Goal: Information Seeking & Learning: Compare options

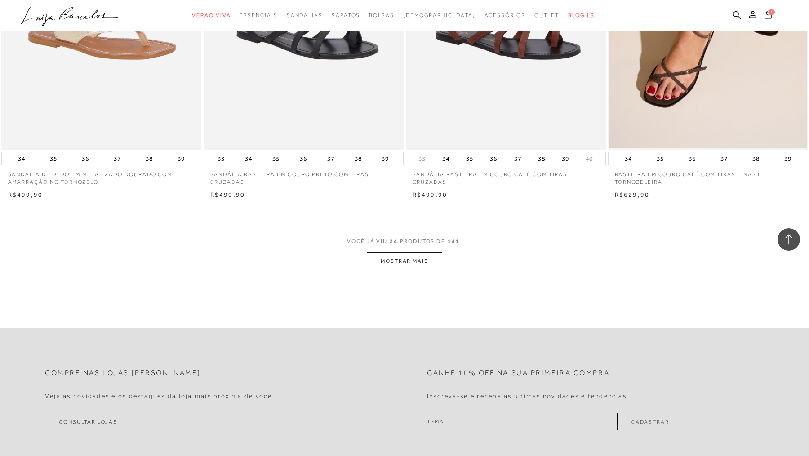
scroll to position [2009, 0]
click at [380, 257] on button "MOSTRAR MAIS" at bounding box center [405, 261] width 76 height 18
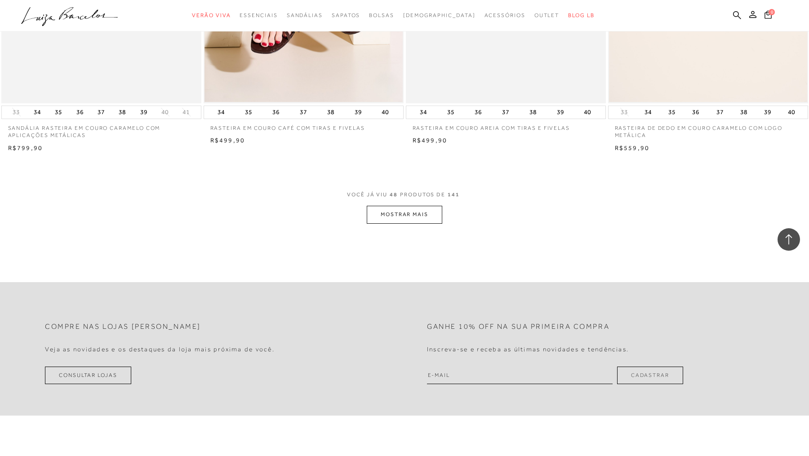
scroll to position [4208, 0]
click at [400, 215] on button "MOSTRAR MAIS" at bounding box center [405, 214] width 76 height 18
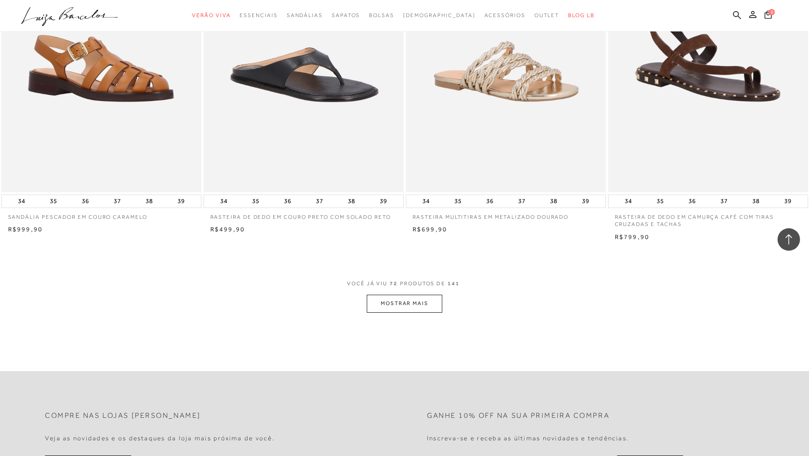
scroll to position [6269, 0]
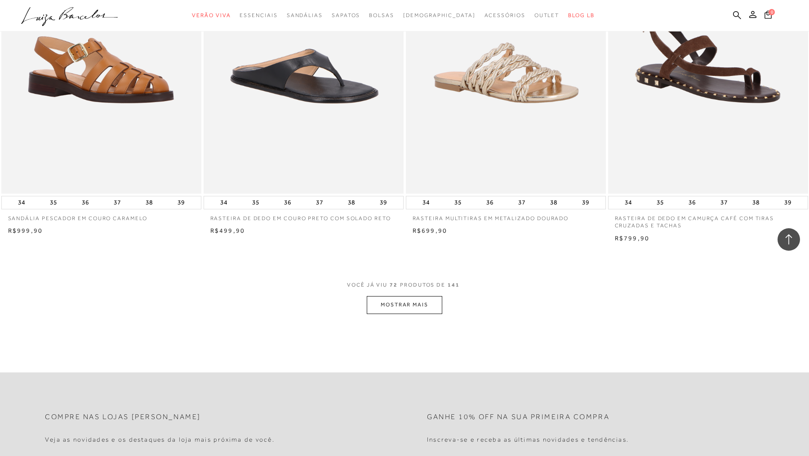
click at [403, 308] on button "MOSTRAR MAIS" at bounding box center [405, 305] width 76 height 18
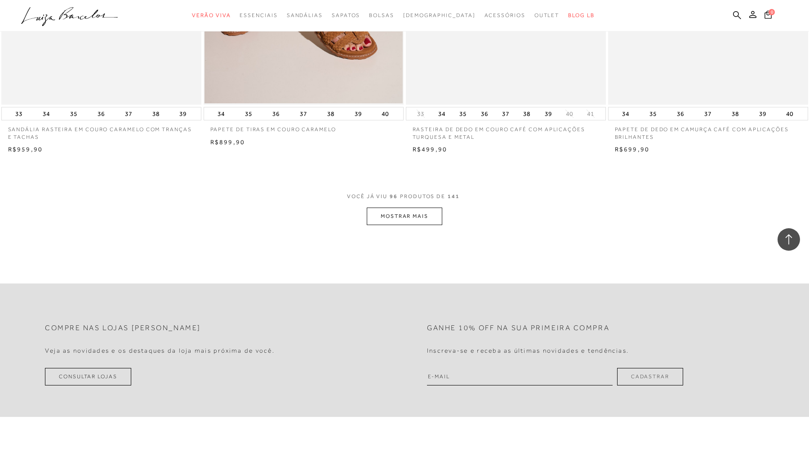
scroll to position [8535, 0]
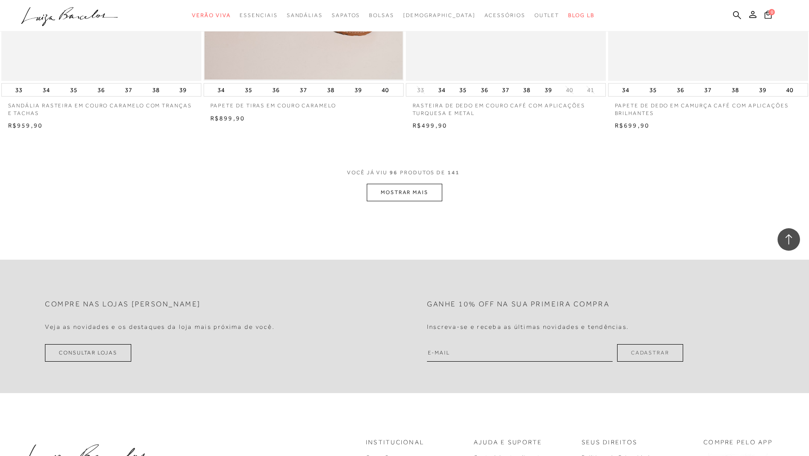
click at [409, 197] on button "MOSTRAR MAIS" at bounding box center [405, 193] width 76 height 18
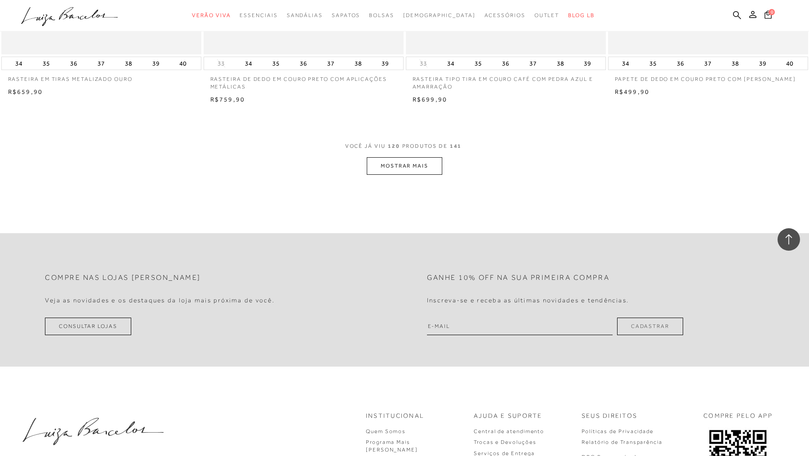
scroll to position [10736, 0]
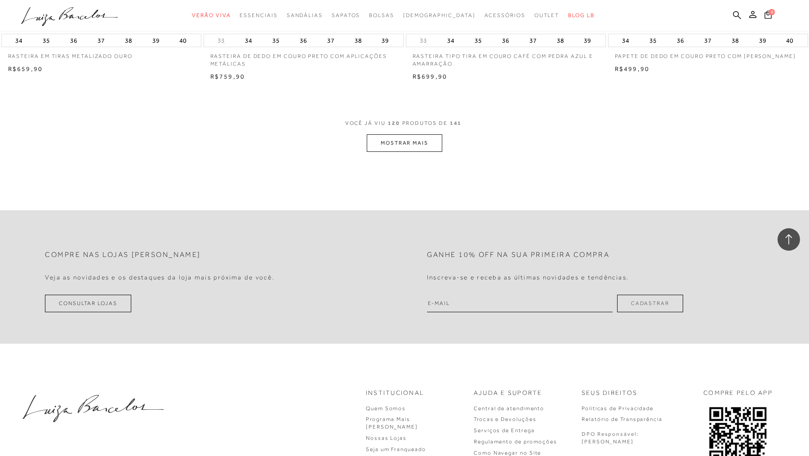
click at [406, 145] on button "MOSTRAR MAIS" at bounding box center [405, 143] width 76 height 18
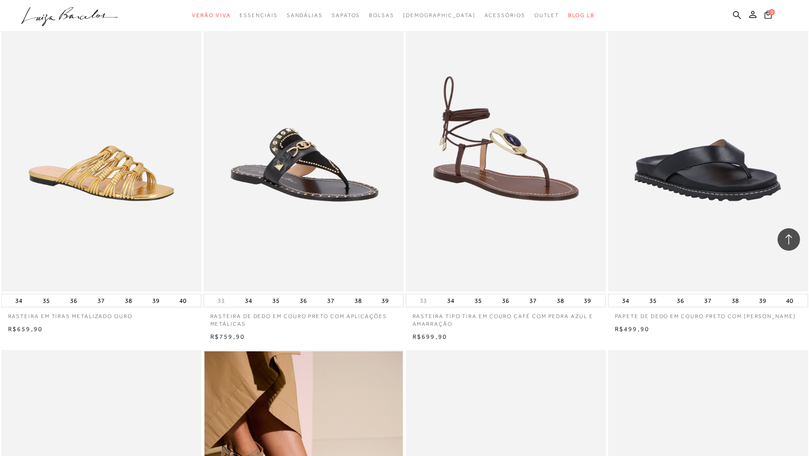
scroll to position [10391, 0]
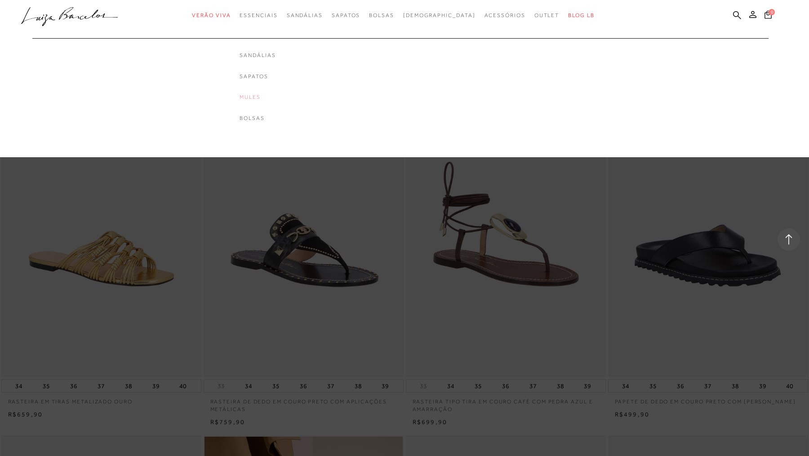
click at [262, 97] on link "Mules" at bounding box center [258, 98] width 36 height 8
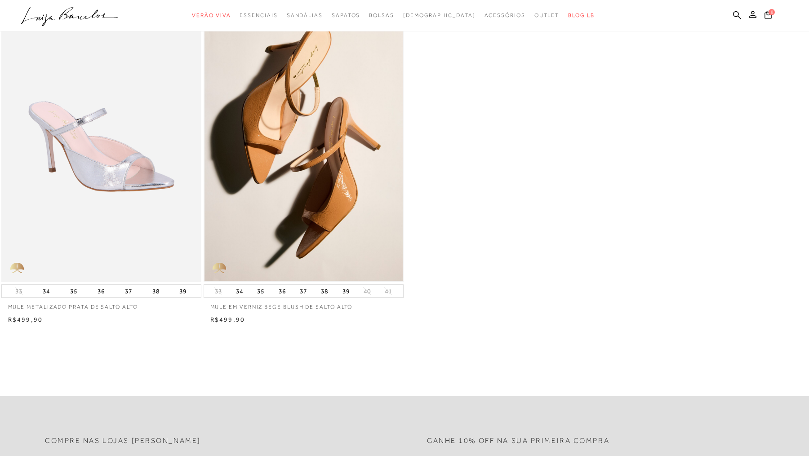
scroll to position [76, 0]
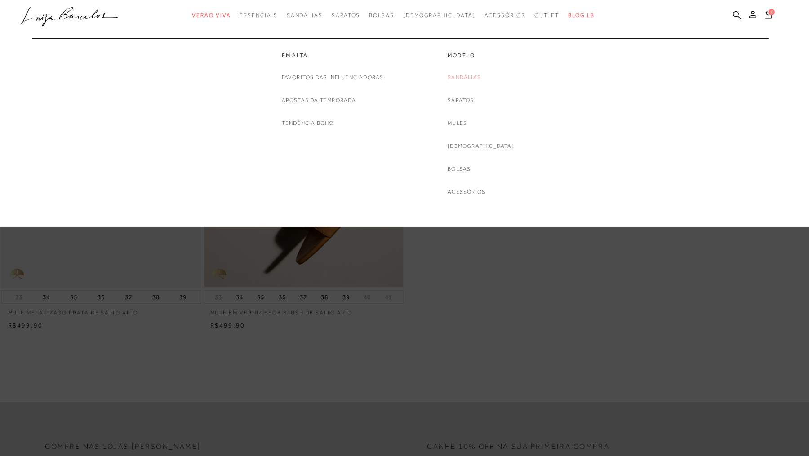
click at [469, 77] on link "Sandálias" at bounding box center [464, 77] width 33 height 9
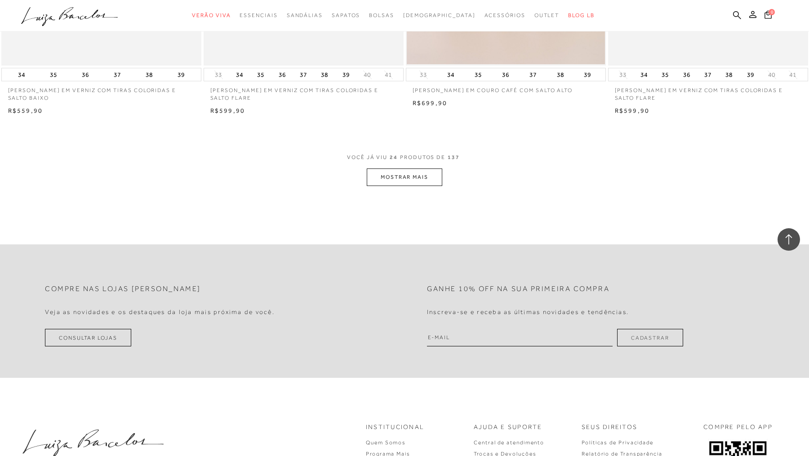
scroll to position [2134, 0]
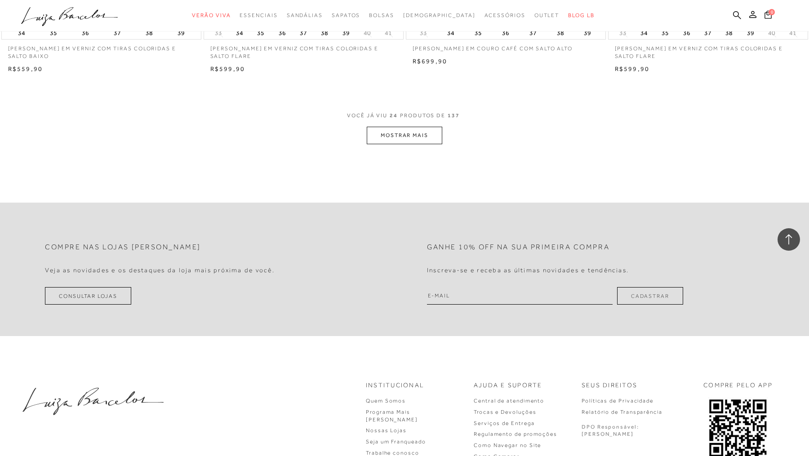
click at [418, 141] on button "MOSTRAR MAIS" at bounding box center [405, 136] width 76 height 18
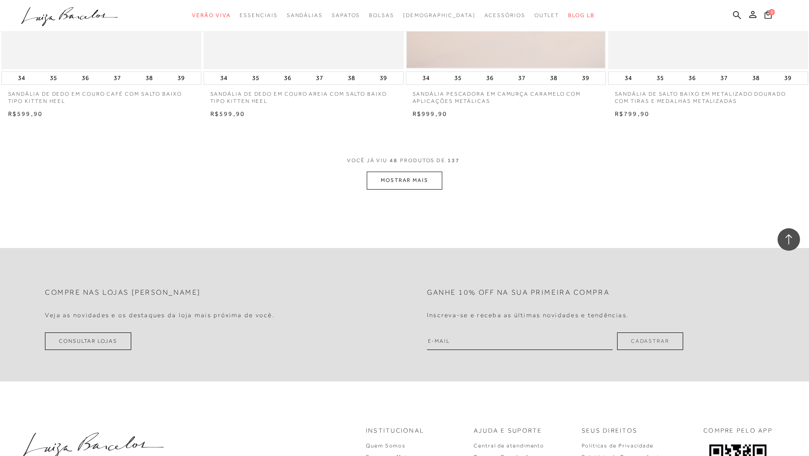
scroll to position [4245, 0]
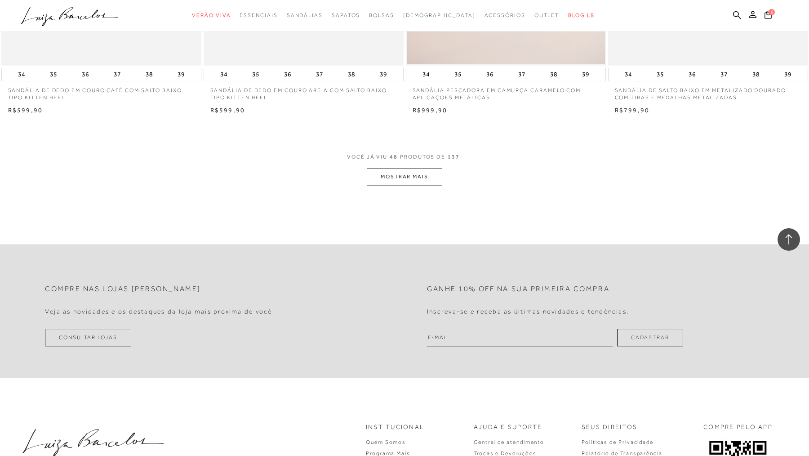
click at [396, 179] on button "MOSTRAR MAIS" at bounding box center [405, 177] width 76 height 18
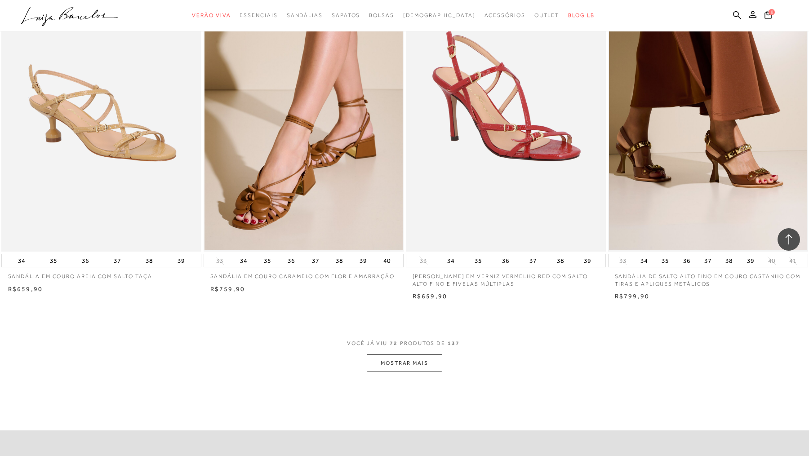
scroll to position [6205, 0]
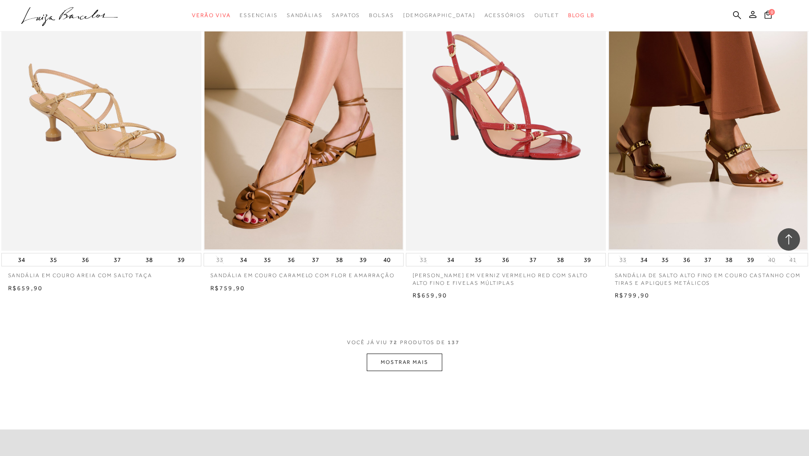
click at [380, 361] on button "MOSTRAR MAIS" at bounding box center [405, 363] width 76 height 18
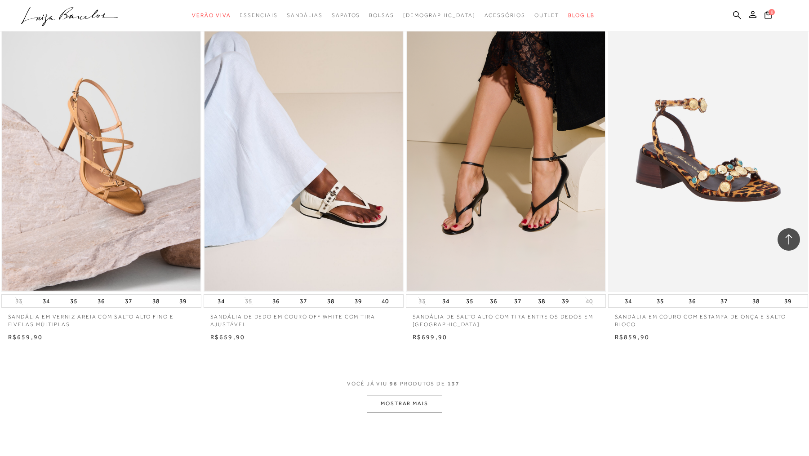
scroll to position [8318, 0]
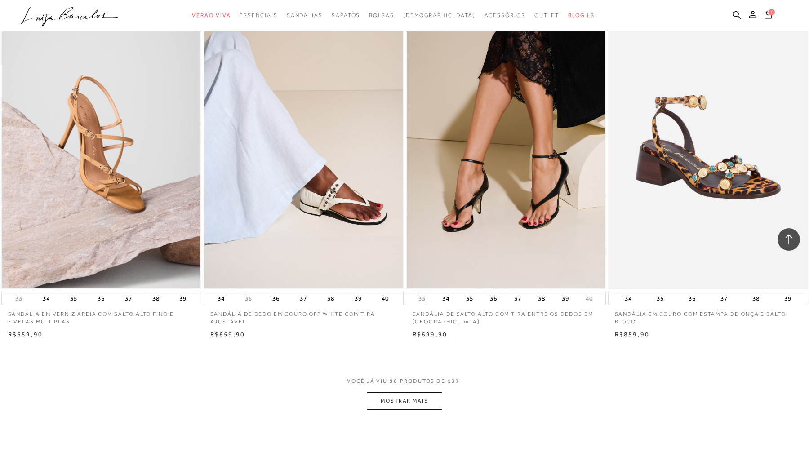
click at [379, 393] on button "MOSTRAR MAIS" at bounding box center [405, 402] width 76 height 18
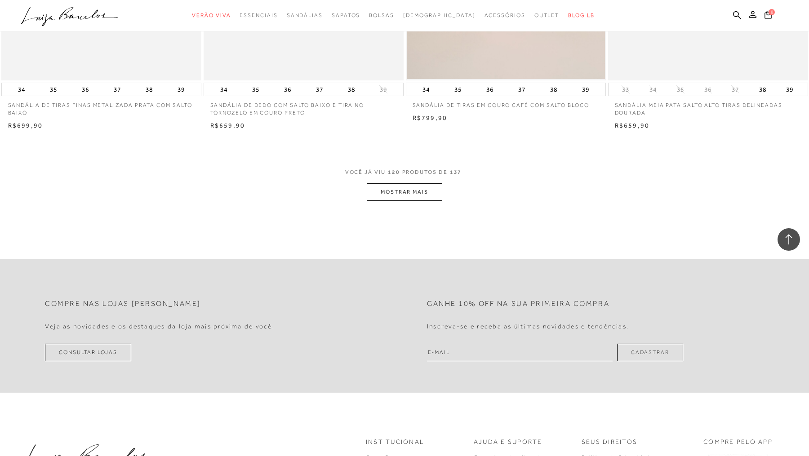
scroll to position [10689, 0]
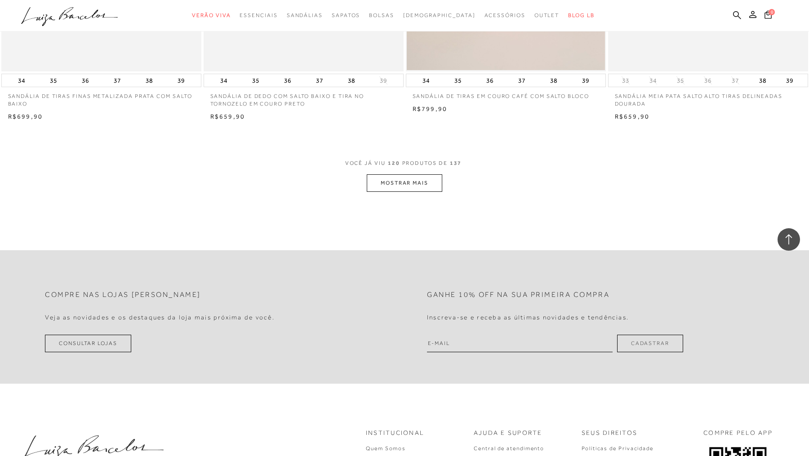
click at [386, 187] on button "MOSTRAR MAIS" at bounding box center [405, 183] width 76 height 18
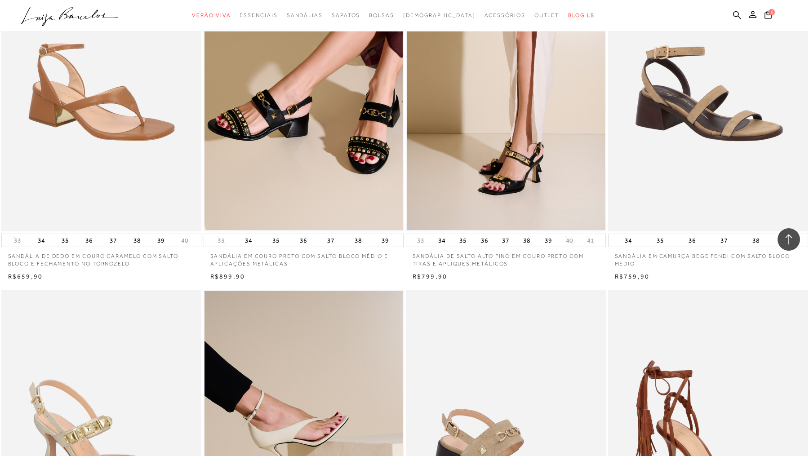
scroll to position [7297, 0]
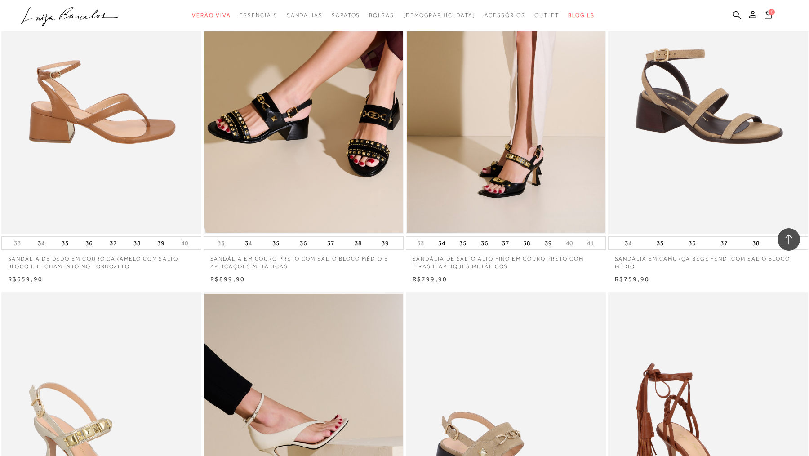
click at [132, 124] on img at bounding box center [101, 84] width 199 height 300
click at [133, 124] on img at bounding box center [101, 84] width 199 height 300
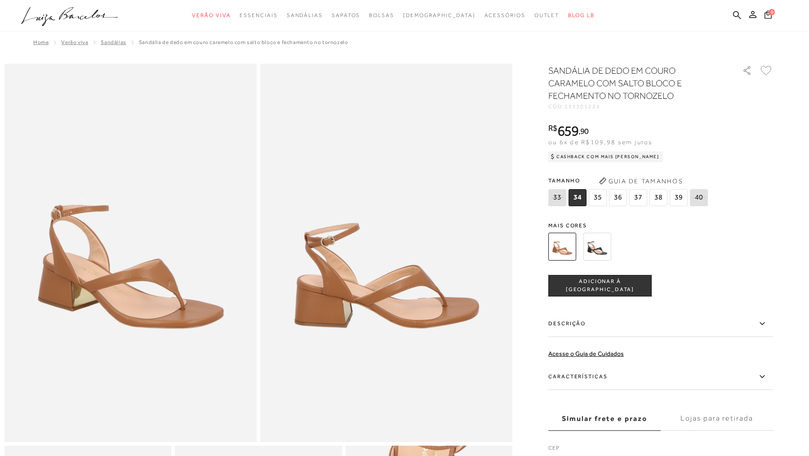
click at [596, 250] on img at bounding box center [598, 247] width 28 height 28
click at [596, 249] on img at bounding box center [598, 247] width 28 height 28
click at [597, 246] on img at bounding box center [598, 247] width 28 height 28
click at [597, 250] on img at bounding box center [598, 247] width 28 height 28
click at [597, 249] on img at bounding box center [598, 247] width 28 height 28
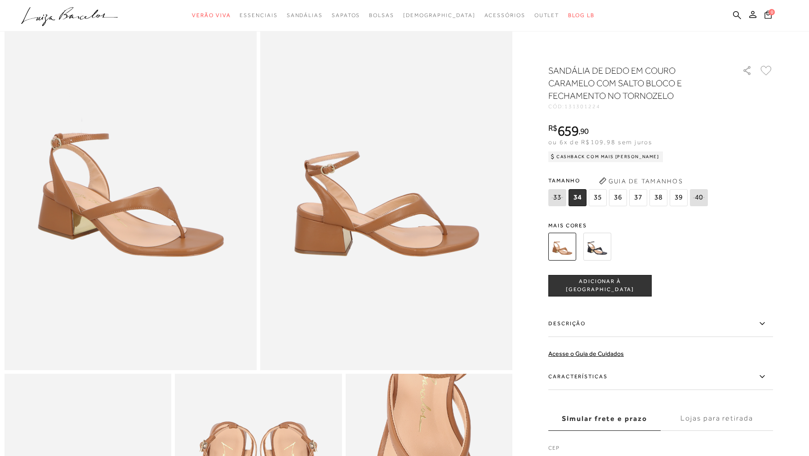
scroll to position [74, 0]
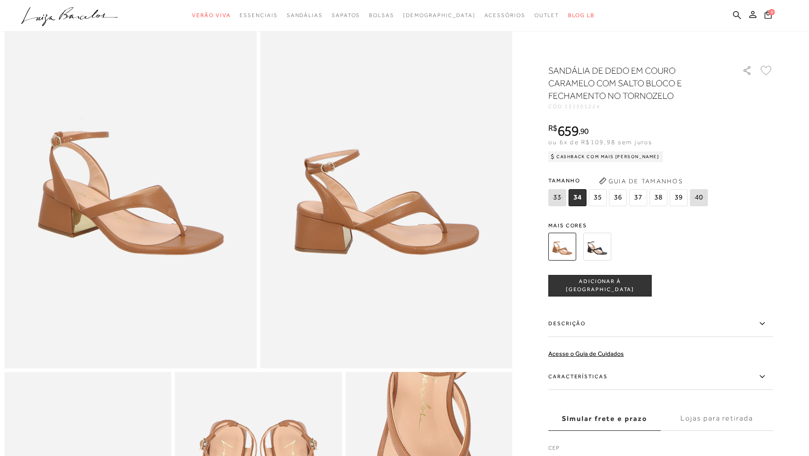
click at [599, 241] on img at bounding box center [598, 247] width 28 height 28
click at [601, 239] on img at bounding box center [598, 247] width 28 height 28
click at [601, 236] on img at bounding box center [598, 247] width 28 height 28
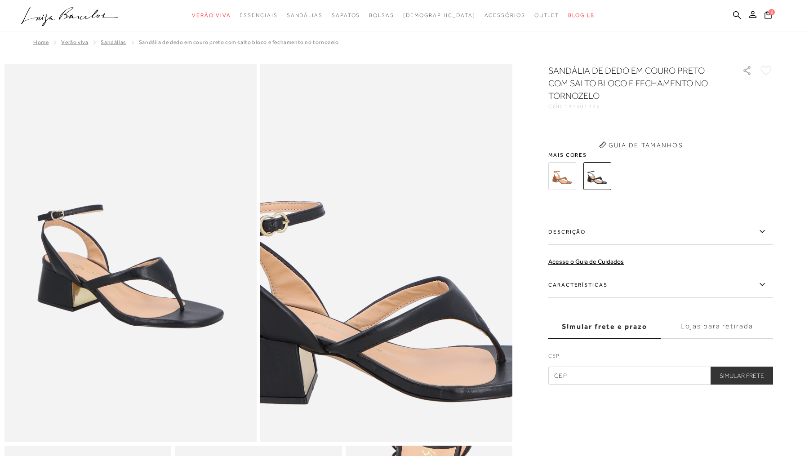
scroll to position [3, 0]
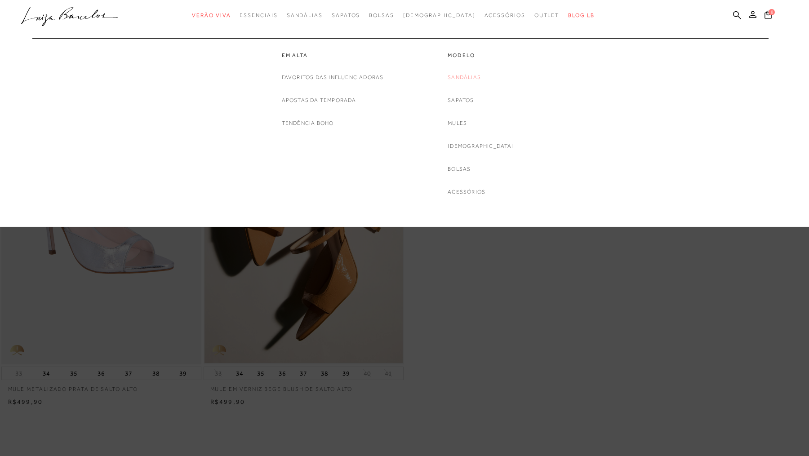
click at [480, 80] on link "Sandálias" at bounding box center [464, 77] width 33 height 9
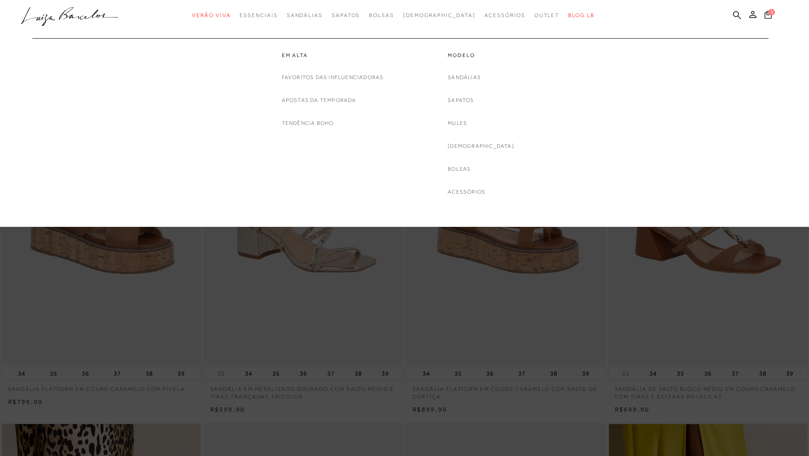
click at [481, 79] on link "Sandálias" at bounding box center [464, 77] width 33 height 9
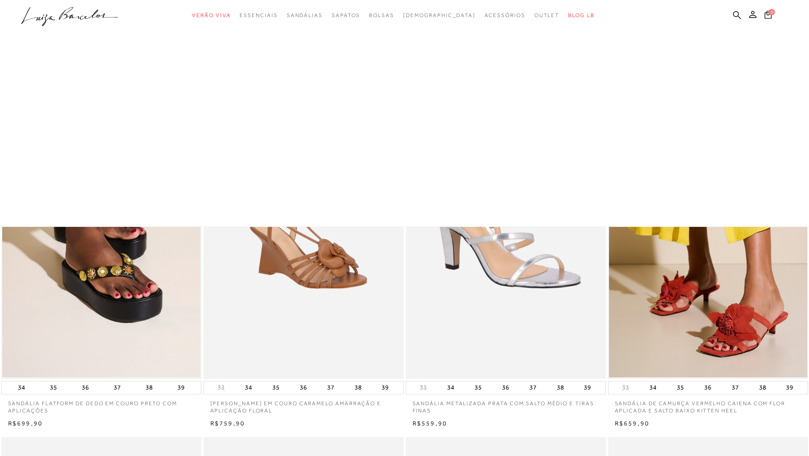
scroll to position [345, 0]
click at [376, 415] on div "[PERSON_NAME] EM COURO CARAMELO AMARRAÇÃO E APLICAÇÃO FLORAL" at bounding box center [303, 253] width 202 height 352
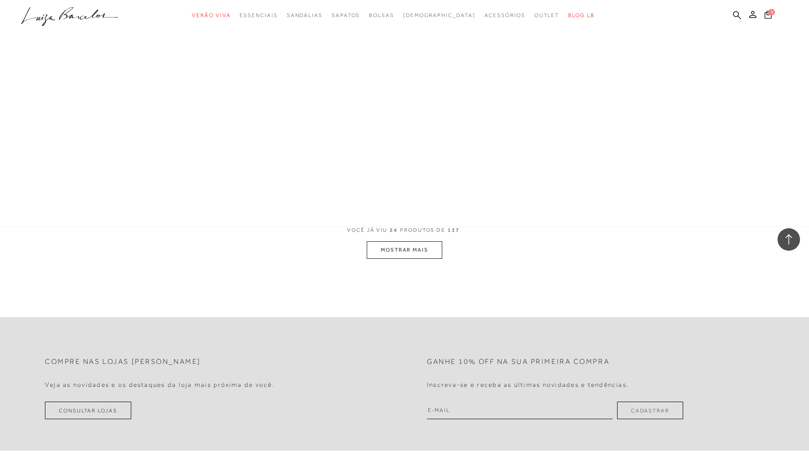
scroll to position [2022, 0]
click at [396, 251] on button "MOSTRAR MAIS" at bounding box center [405, 248] width 76 height 18
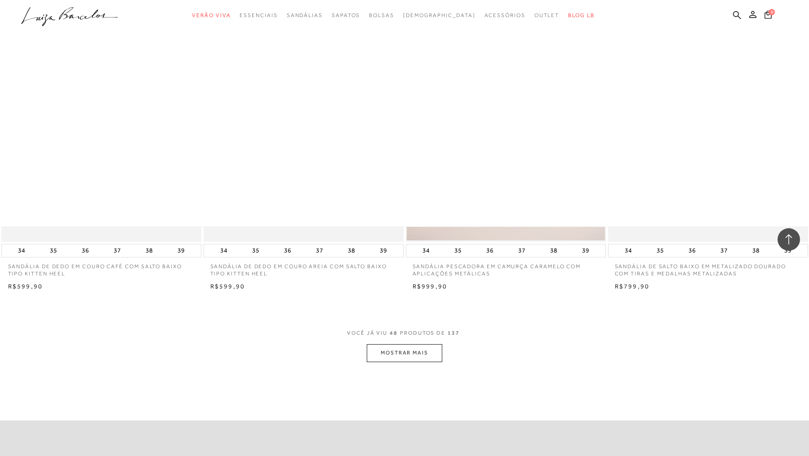
scroll to position [4087, 0]
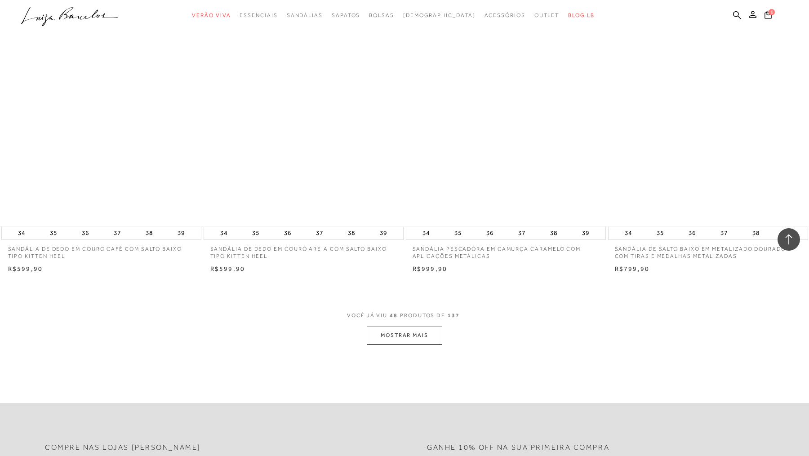
click at [422, 334] on button "MOSTRAR MAIS" at bounding box center [405, 336] width 76 height 18
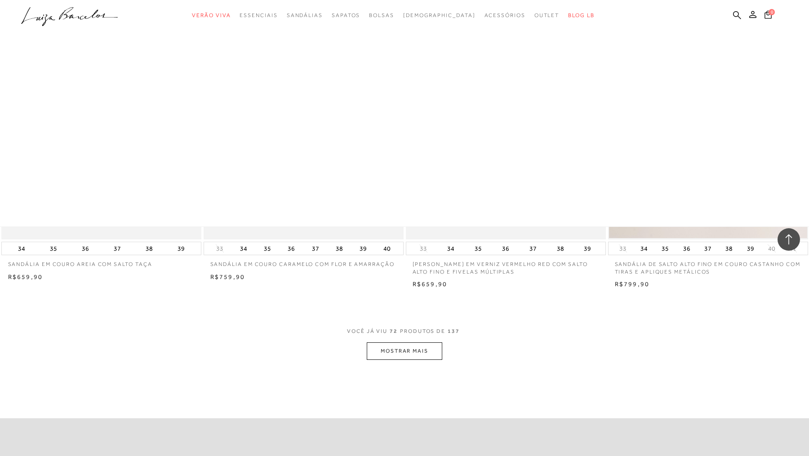
scroll to position [6223, 0]
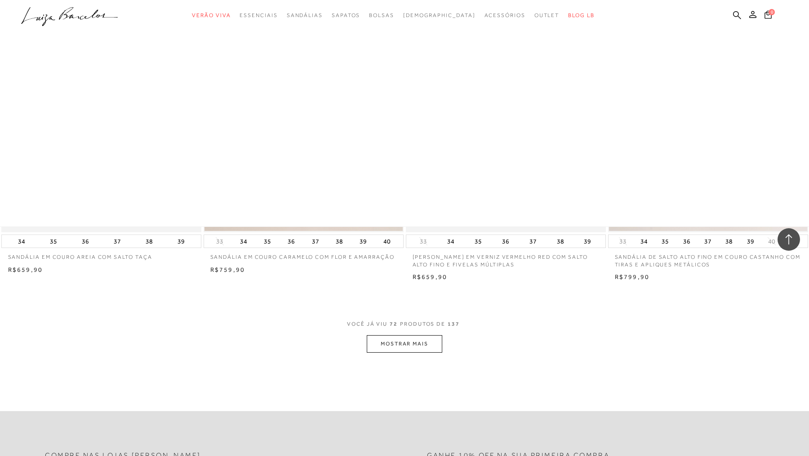
click at [382, 343] on button "MOSTRAR MAIS" at bounding box center [405, 344] width 76 height 18
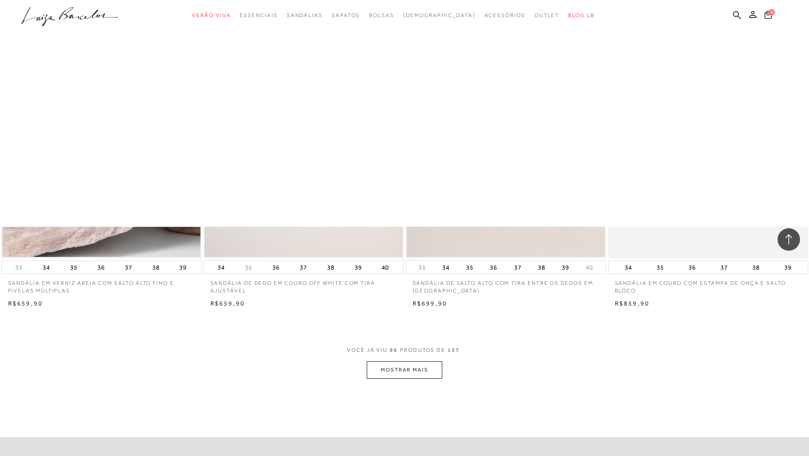
scroll to position [8353, 0]
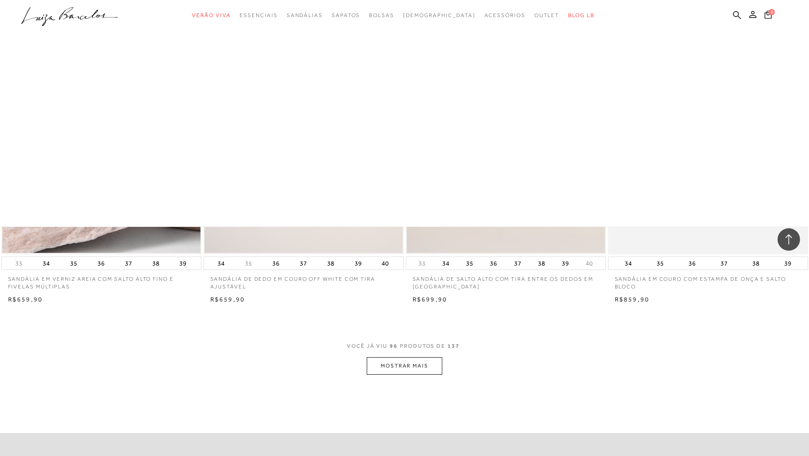
click at [387, 366] on button "MOSTRAR MAIS" at bounding box center [405, 367] width 76 height 18
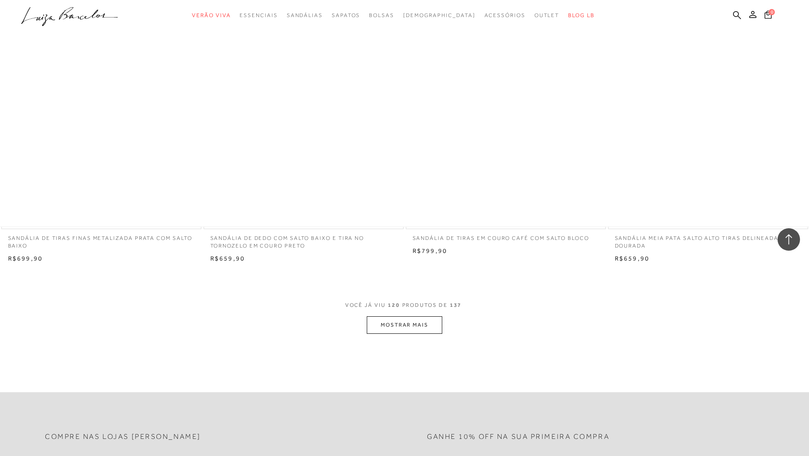
scroll to position [10557, 0]
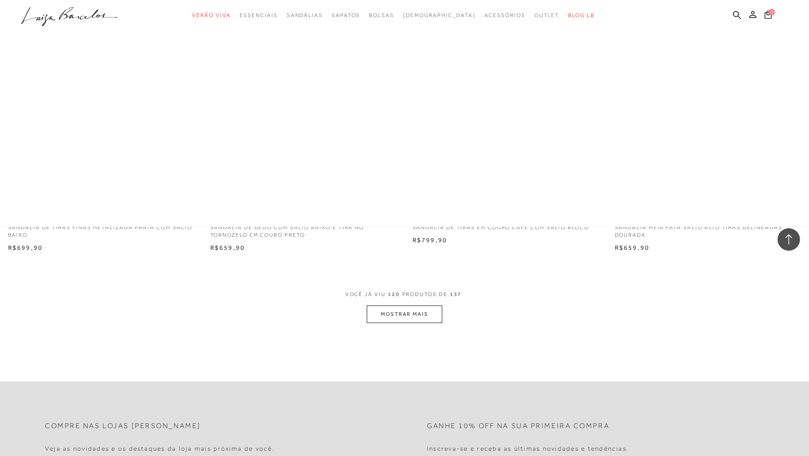
click at [388, 312] on button "MOSTRAR MAIS" at bounding box center [405, 315] width 76 height 18
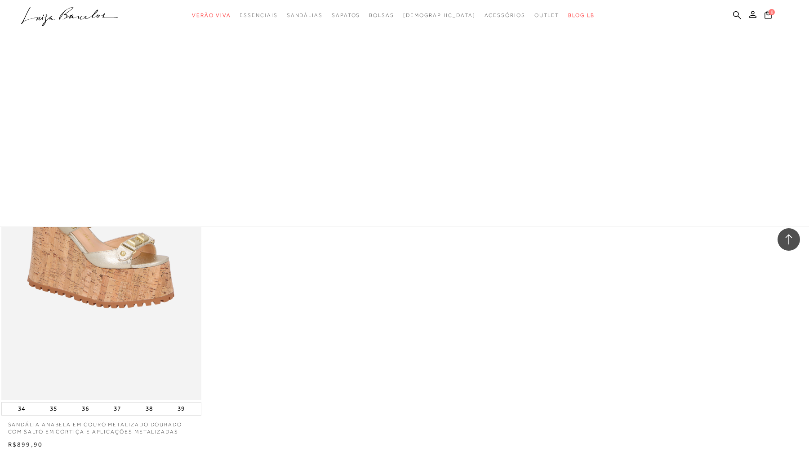
scroll to position [12157, 0]
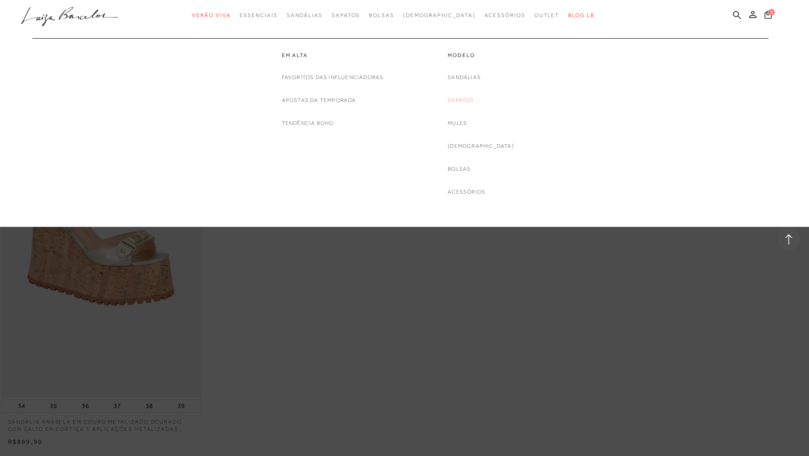
click at [474, 102] on link "Sapatos" at bounding box center [461, 100] width 26 height 9
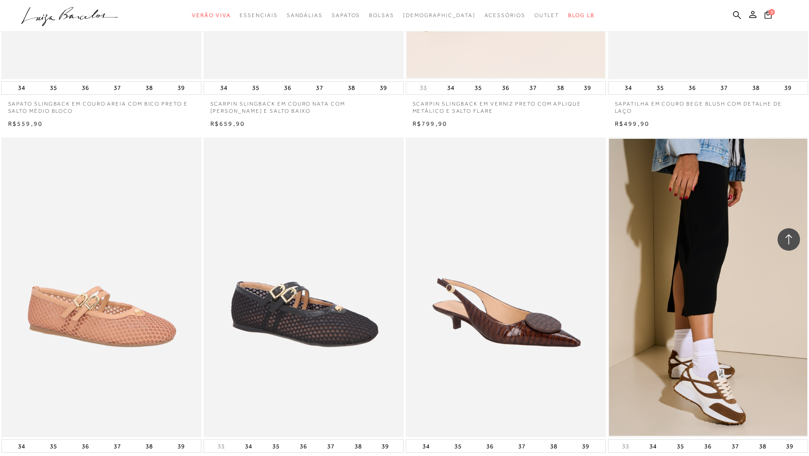
scroll to position [705, 0]
